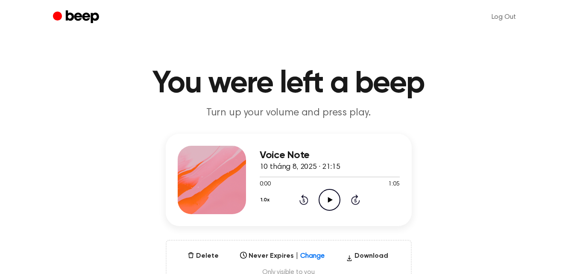
click at [303, 182] on div "0:00 1:05" at bounding box center [330, 184] width 140 height 9
click at [331, 206] on icon "Play Audio" at bounding box center [330, 200] width 22 height 22
click at [331, 206] on icon "Pause Audio" at bounding box center [330, 200] width 22 height 22
click at [326, 203] on icon "Play Audio" at bounding box center [330, 200] width 22 height 22
click at [326, 203] on icon "Pause Audio" at bounding box center [330, 200] width 22 height 22
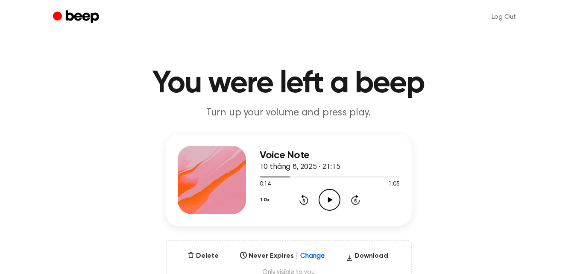
click at [329, 197] on icon at bounding box center [330, 200] width 5 height 6
click at [304, 198] on icon "Rewind 5 seconds" at bounding box center [303, 199] width 9 height 11
click at [302, 196] on icon at bounding box center [304, 199] width 9 height 10
click at [328, 194] on icon "Pause Audio" at bounding box center [330, 200] width 22 height 22
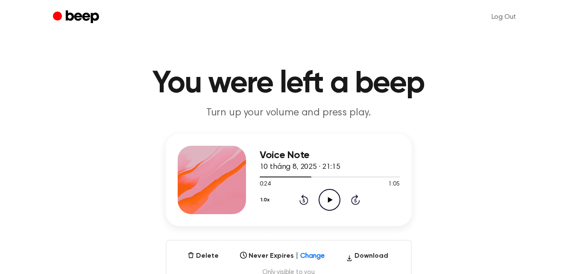
click at [303, 201] on icon at bounding box center [304, 200] width 2 height 3
click at [329, 208] on icon "Play Audio" at bounding box center [330, 200] width 22 height 22
click at [305, 198] on icon "Rewind 5 seconds" at bounding box center [303, 199] width 9 height 11
click at [329, 200] on icon at bounding box center [330, 200] width 4 height 6
click at [324, 197] on icon "Play Audio" at bounding box center [330, 200] width 22 height 22
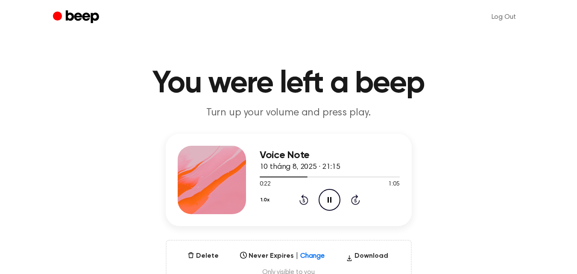
click at [324, 197] on icon "Pause Audio" at bounding box center [330, 200] width 22 height 22
click at [335, 199] on icon "Play Audio" at bounding box center [330, 200] width 22 height 22
click at [335, 199] on icon "Pause Audio" at bounding box center [330, 200] width 22 height 22
click at [331, 198] on icon "Play Audio" at bounding box center [330, 200] width 22 height 22
click at [331, 198] on icon at bounding box center [330, 200] width 4 height 6
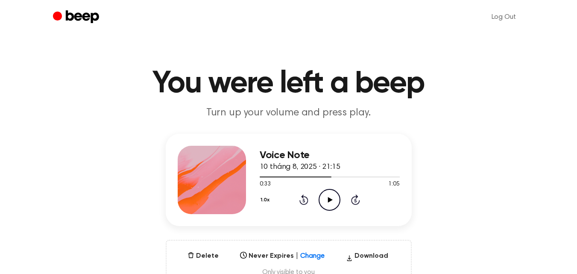
click at [327, 196] on icon "Play Audio" at bounding box center [330, 200] width 22 height 22
click at [325, 193] on icon "Pause Audio" at bounding box center [330, 200] width 22 height 22
click at [325, 197] on icon "Play Audio" at bounding box center [330, 200] width 22 height 22
click at [307, 203] on icon at bounding box center [304, 199] width 9 height 10
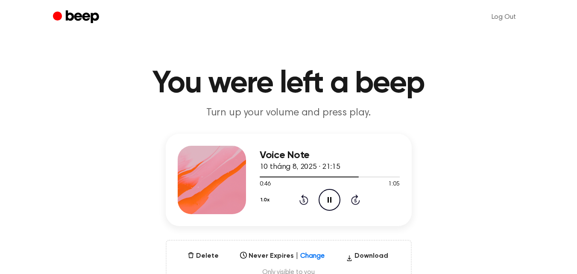
click at [331, 203] on icon "Pause Audio" at bounding box center [330, 200] width 22 height 22
click at [332, 191] on icon "Play Audio" at bounding box center [330, 200] width 22 height 22
click at [329, 200] on icon at bounding box center [330, 200] width 4 height 6
click at [330, 198] on icon at bounding box center [330, 200] width 5 height 6
click at [308, 200] on icon at bounding box center [304, 199] width 9 height 10
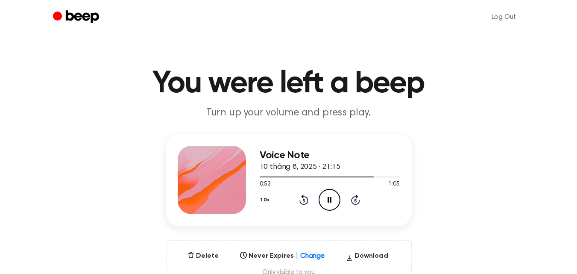
click at [329, 200] on icon at bounding box center [330, 200] width 4 height 6
click at [333, 204] on icon "Play Audio" at bounding box center [330, 200] width 22 height 22
click at [333, 204] on icon "Pause Audio" at bounding box center [330, 200] width 22 height 22
click at [337, 198] on icon "Play Audio" at bounding box center [330, 200] width 22 height 22
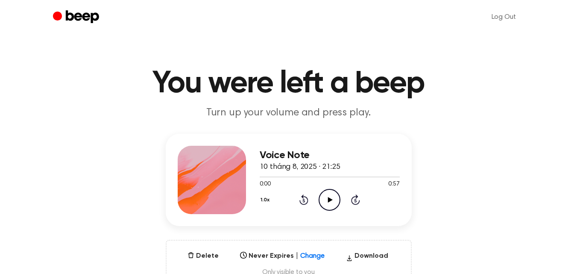
click at [329, 197] on icon "Play Audio" at bounding box center [330, 200] width 22 height 22
click at [334, 199] on icon "Pause Audio" at bounding box center [330, 200] width 22 height 22
click at [332, 198] on icon "Play Audio" at bounding box center [330, 200] width 22 height 22
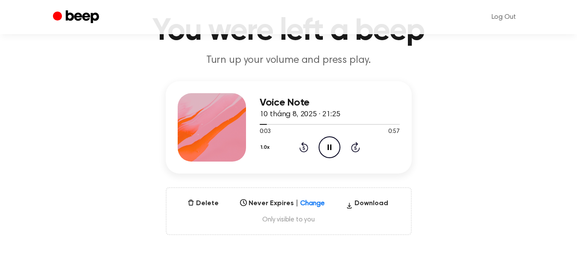
scroll to position [71, 0]
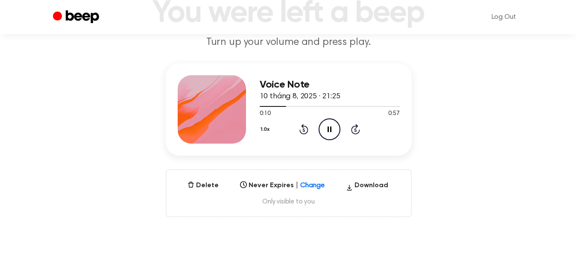
click at [332, 132] on icon "Pause Audio" at bounding box center [330, 129] width 22 height 22
click at [333, 128] on icon "Play Audio" at bounding box center [330, 129] width 22 height 22
click at [333, 128] on icon "Pause Audio" at bounding box center [330, 129] width 22 height 22
click at [308, 126] on icon "Rewind 5 seconds" at bounding box center [303, 128] width 9 height 11
click at [326, 127] on icon "Play Audio" at bounding box center [330, 129] width 22 height 22
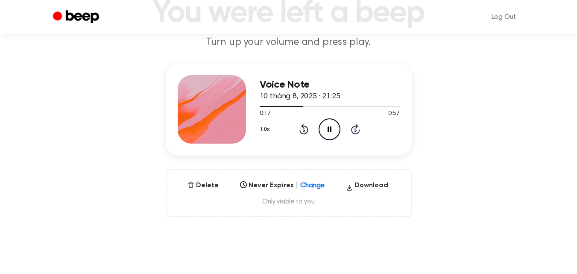
click at [328, 127] on icon at bounding box center [330, 129] width 4 height 6
click at [329, 124] on icon "Play Audio" at bounding box center [330, 129] width 22 height 22
click at [320, 128] on circle at bounding box center [329, 129] width 21 height 21
click at [305, 126] on icon at bounding box center [304, 129] width 9 height 10
click at [332, 132] on icon "Play Audio" at bounding box center [330, 129] width 22 height 22
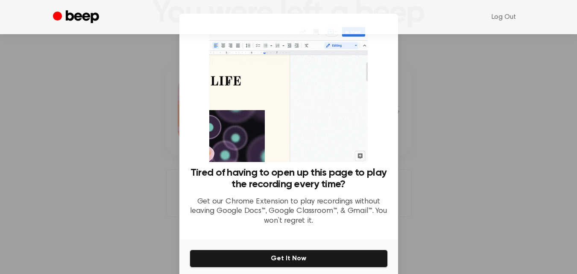
scroll to position [35, 0]
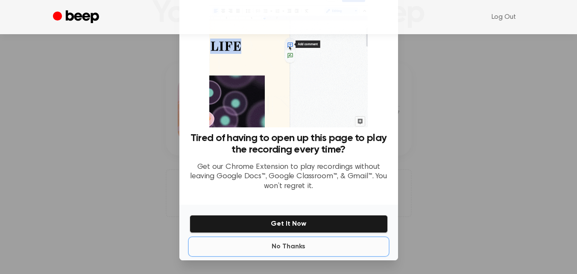
click at [288, 252] on button "No Thanks" at bounding box center [289, 246] width 198 height 17
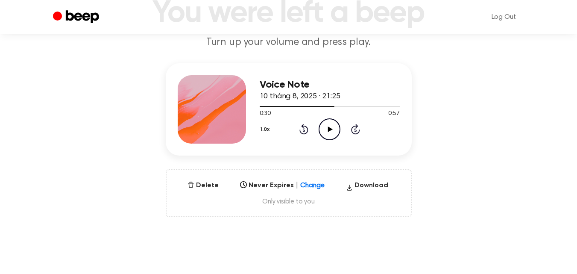
click at [325, 122] on icon "Play Audio" at bounding box center [330, 129] width 22 height 22
click at [307, 129] on icon at bounding box center [304, 129] width 9 height 10
click at [303, 127] on icon at bounding box center [304, 129] width 9 height 10
click at [327, 130] on icon "Pause Audio" at bounding box center [330, 129] width 22 height 22
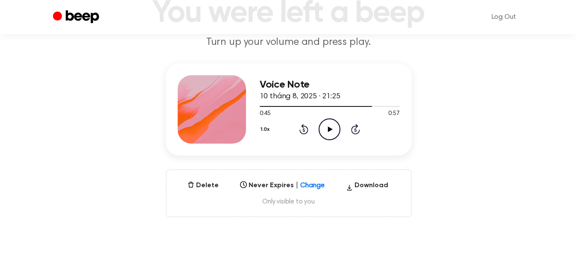
click at [305, 133] on icon at bounding box center [304, 129] width 9 height 10
click at [331, 131] on icon "Play Audio" at bounding box center [330, 129] width 22 height 22
click at [330, 126] on icon "Pause Audio" at bounding box center [330, 129] width 22 height 22
click at [335, 130] on icon "Play Audio" at bounding box center [330, 129] width 22 height 22
click at [335, 130] on icon "Pause Audio" at bounding box center [330, 129] width 22 height 22
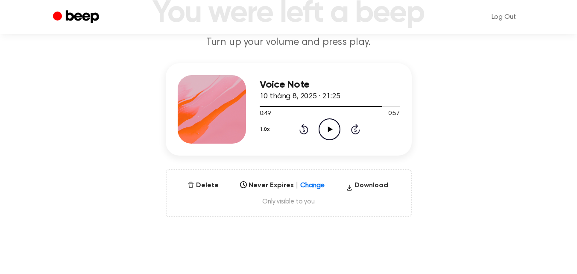
click at [330, 125] on icon "Play Audio" at bounding box center [330, 129] width 22 height 22
click at [329, 131] on icon at bounding box center [330, 129] width 4 height 6
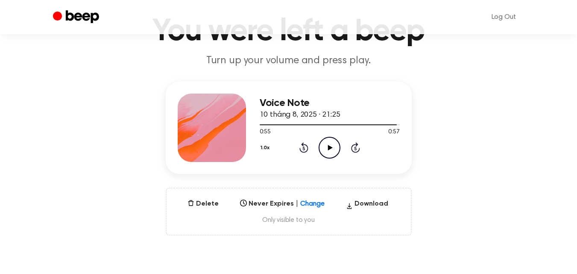
scroll to position [52, 0]
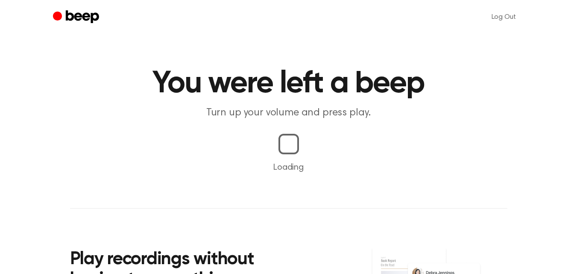
click at [303, 129] on main "You were left a beep Turn up your volume and press play. Loading Play recording…" at bounding box center [288, 200] width 577 height 400
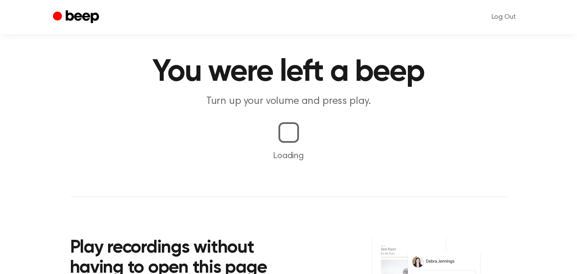
scroll to position [11, 0]
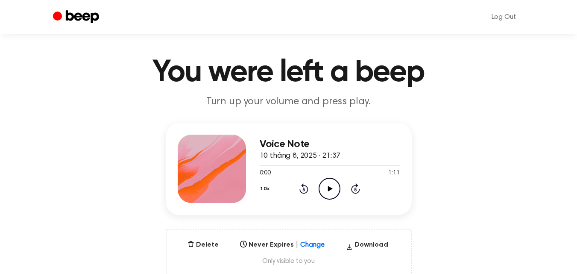
click at [332, 190] on icon "Play Audio" at bounding box center [330, 189] width 22 height 22
click at [333, 188] on icon "Pause Audio" at bounding box center [330, 189] width 22 height 22
click at [333, 192] on icon "Play Audio" at bounding box center [330, 189] width 22 height 22
click at [331, 186] on icon at bounding box center [330, 189] width 4 height 6
click at [328, 183] on icon "Play Audio" at bounding box center [330, 189] width 22 height 22
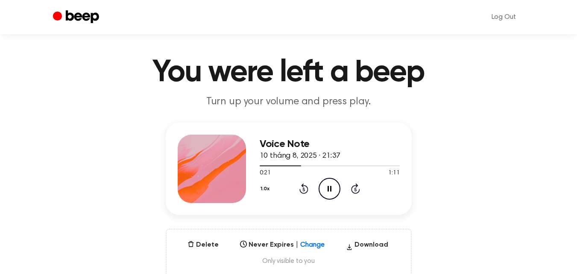
click at [331, 186] on icon at bounding box center [330, 189] width 4 height 6
click at [331, 186] on icon "Play Audio" at bounding box center [330, 189] width 22 height 22
click at [331, 186] on icon at bounding box center [330, 189] width 4 height 6
click at [339, 187] on icon "Play Audio" at bounding box center [330, 189] width 22 height 22
click at [330, 188] on icon "Pause Audio" at bounding box center [330, 189] width 22 height 22
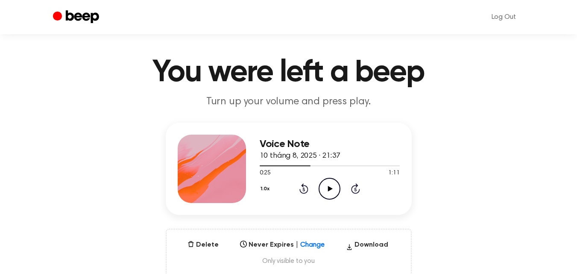
click at [327, 178] on circle at bounding box center [329, 188] width 21 height 21
click at [330, 185] on icon "Pause Audio" at bounding box center [330, 189] width 22 height 22
click at [326, 187] on icon "Play Audio" at bounding box center [330, 189] width 22 height 22
click at [326, 187] on icon "Pause Audio" at bounding box center [330, 189] width 22 height 22
click at [301, 192] on icon at bounding box center [304, 188] width 9 height 10
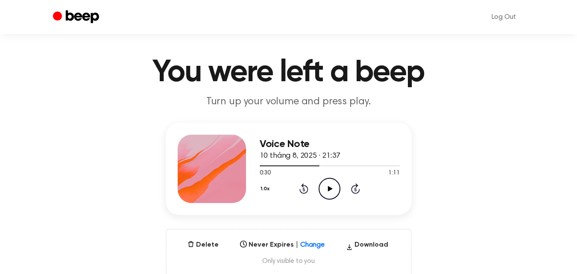
click at [339, 182] on icon "Play Audio" at bounding box center [330, 189] width 22 height 22
click at [334, 187] on icon "Pause Audio" at bounding box center [330, 189] width 22 height 22
click at [321, 187] on icon "Play Audio" at bounding box center [330, 189] width 22 height 22
click at [303, 191] on icon "Rewind 5 seconds" at bounding box center [303, 188] width 9 height 11
click at [332, 184] on icon "Pause Audio" at bounding box center [330, 189] width 22 height 22
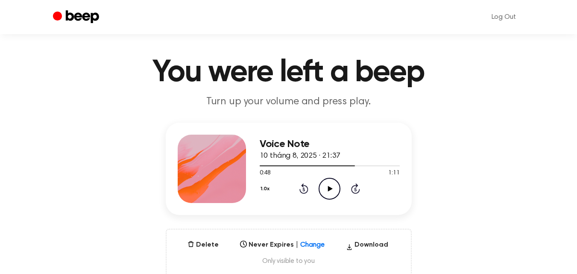
click at [303, 188] on icon "Rewind 5 seconds" at bounding box center [303, 188] width 9 height 11
click at [330, 188] on icon at bounding box center [330, 189] width 5 height 6
click at [328, 194] on icon "Pause Audio" at bounding box center [330, 189] width 22 height 22
click at [328, 187] on icon at bounding box center [330, 189] width 5 height 6
click at [327, 188] on icon "Pause Audio" at bounding box center [330, 189] width 22 height 22
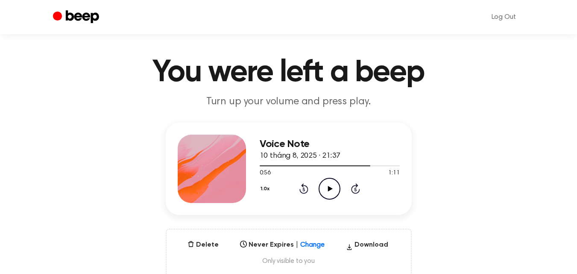
click at [330, 181] on icon "Play Audio" at bounding box center [330, 189] width 22 height 22
click at [332, 190] on icon at bounding box center [330, 189] width 4 height 6
click at [517, 121] on main "You were left a beep Turn up your volume and press play. Voice Note 10 tháng 8,…" at bounding box center [288, 263] width 577 height 548
click at [326, 191] on icon "Play Audio" at bounding box center [330, 189] width 22 height 22
click at [326, 191] on icon "Pause Audio" at bounding box center [330, 189] width 22 height 22
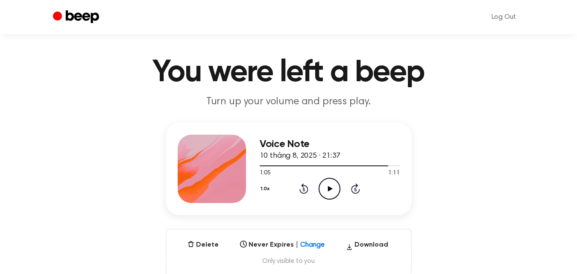
click at [328, 181] on icon "Play Audio" at bounding box center [330, 189] width 22 height 22
click at [326, 181] on icon "Pause Audio" at bounding box center [330, 189] width 22 height 22
click at [323, 191] on icon "Play Audio" at bounding box center [330, 189] width 22 height 22
click at [323, 191] on icon "Pause Audio" at bounding box center [330, 189] width 22 height 22
click at [323, 191] on icon "Play Audio" at bounding box center [330, 189] width 22 height 22
